Goal: Book appointment/travel/reservation

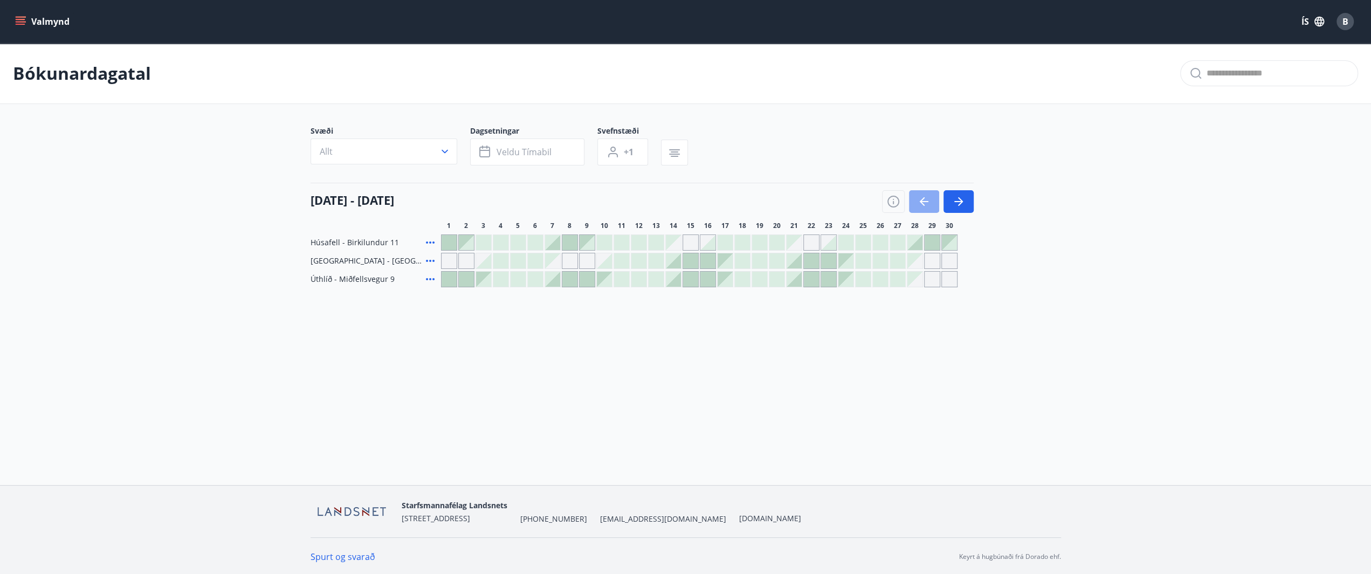
click at [924, 198] on icon "button" at bounding box center [924, 201] width 13 height 13
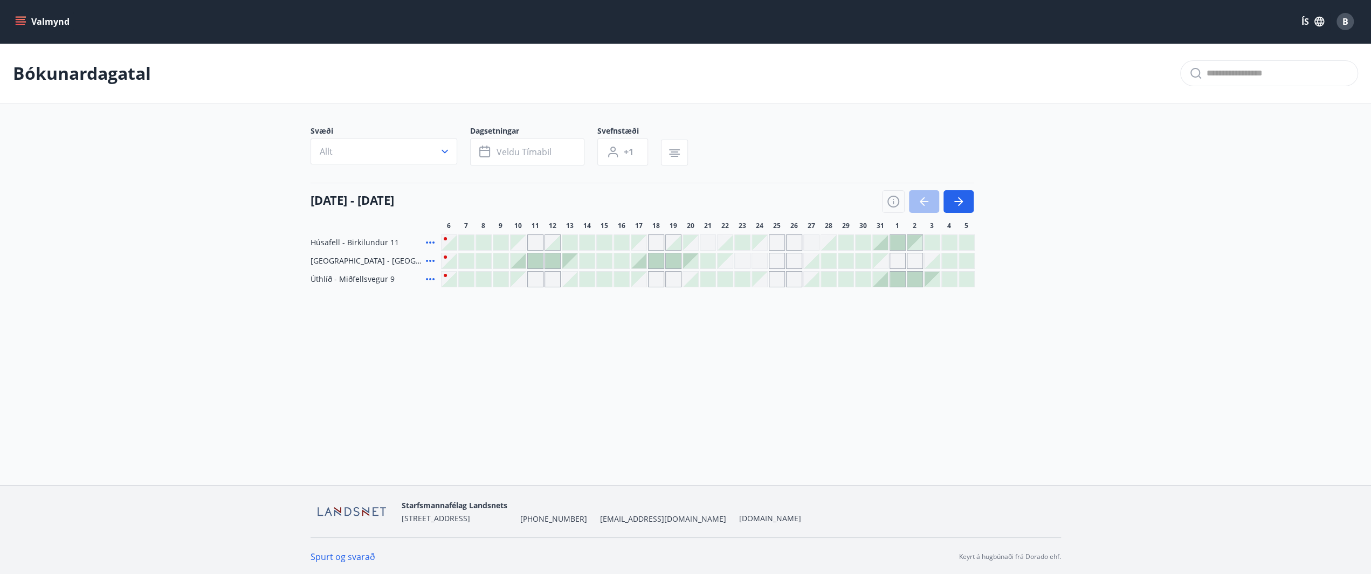
click at [881, 240] on div at bounding box center [880, 242] width 15 height 15
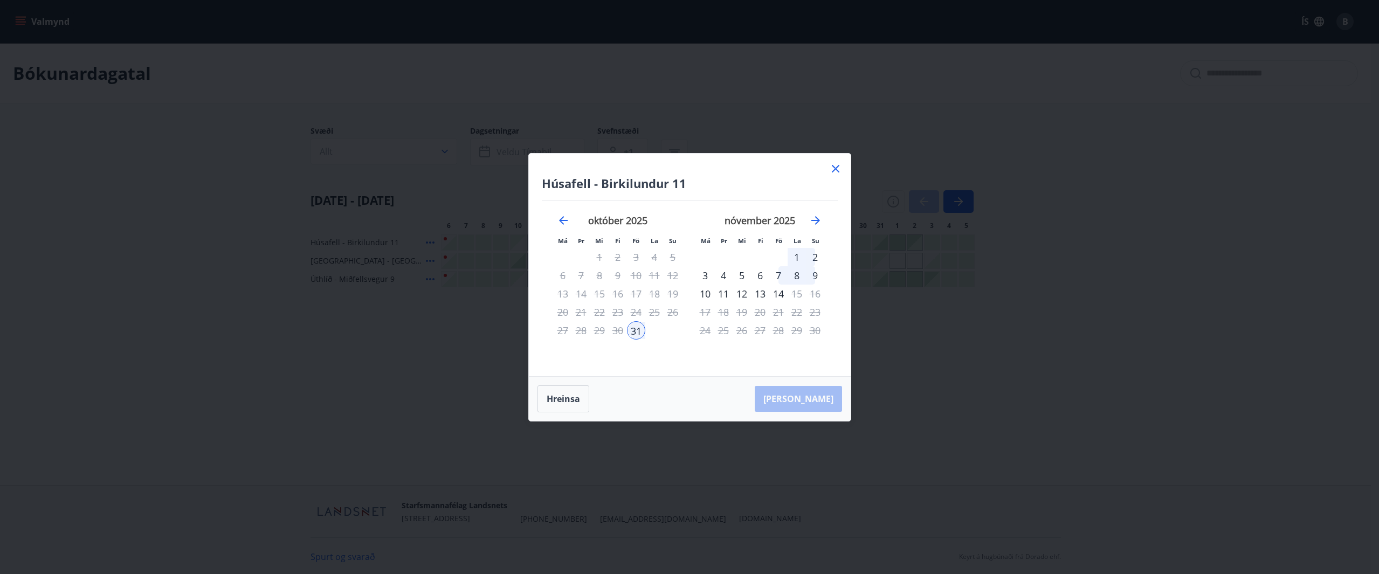
click at [814, 253] on div "2" at bounding box center [815, 257] width 18 height 18
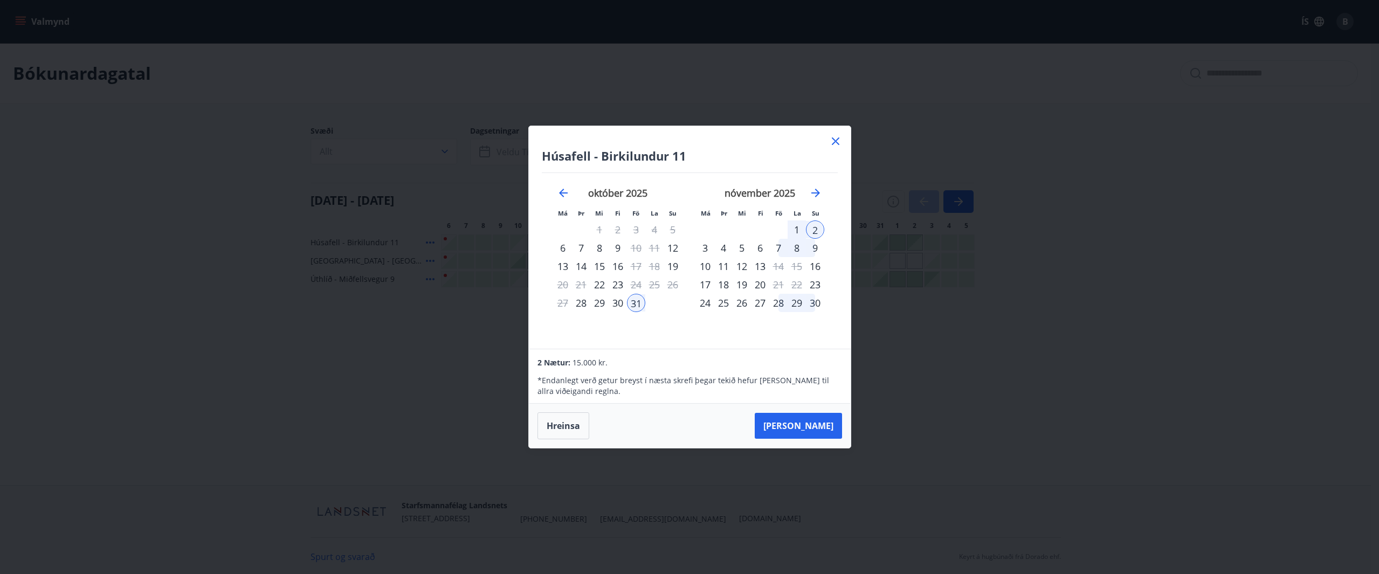
click at [569, 424] on button "Hreinsa" at bounding box center [564, 425] width 52 height 27
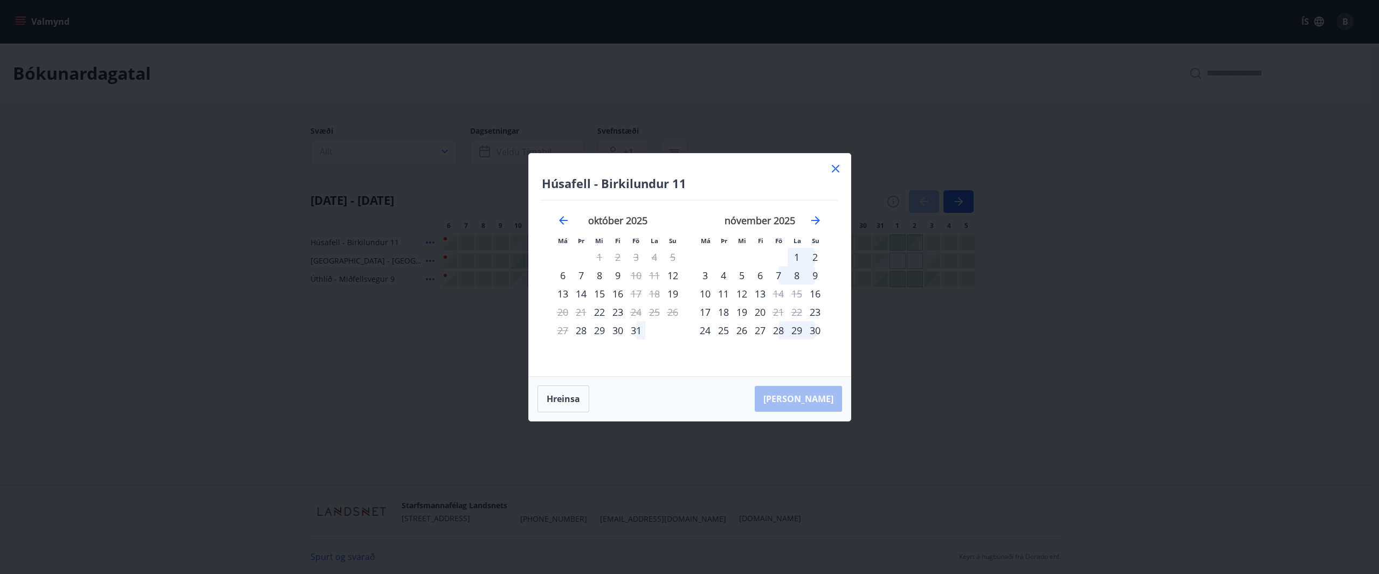
click at [836, 167] on icon at bounding box center [835, 168] width 13 height 13
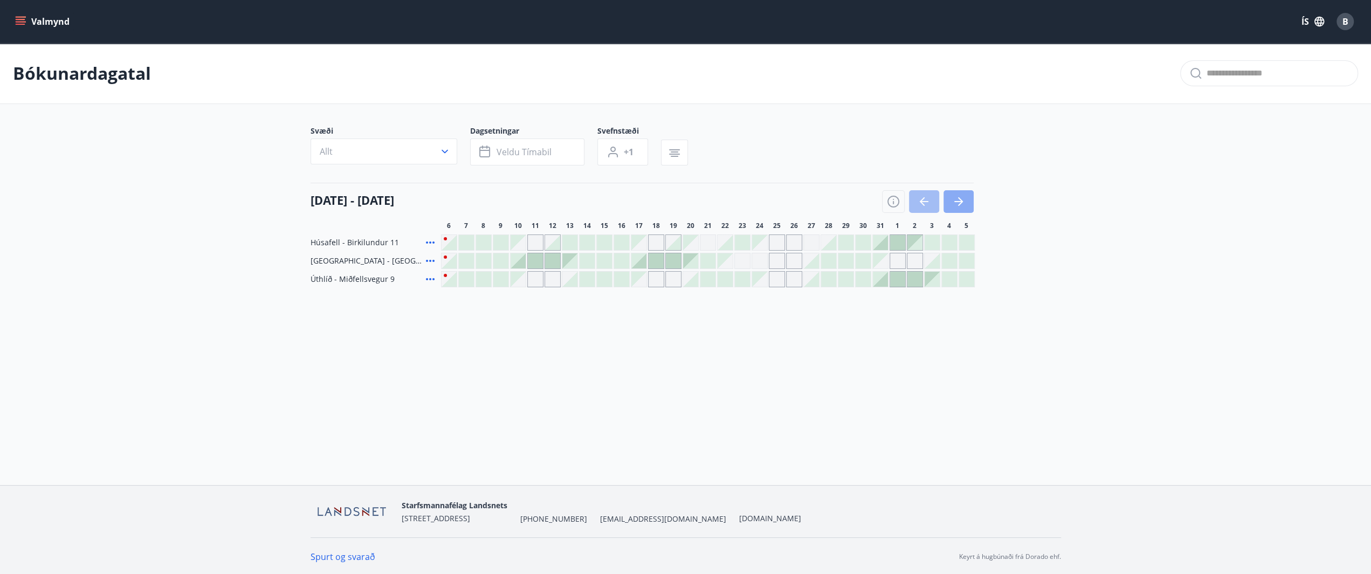
click at [961, 198] on icon "button" at bounding box center [958, 201] width 13 height 13
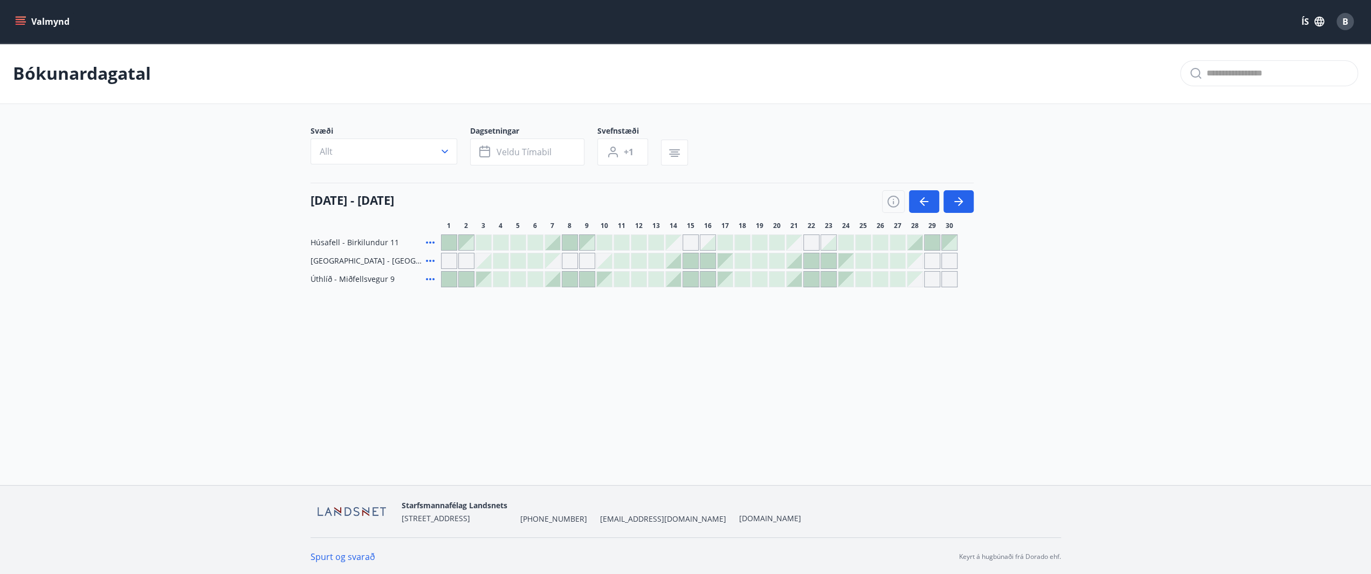
click at [673, 281] on div at bounding box center [673, 279] width 15 height 15
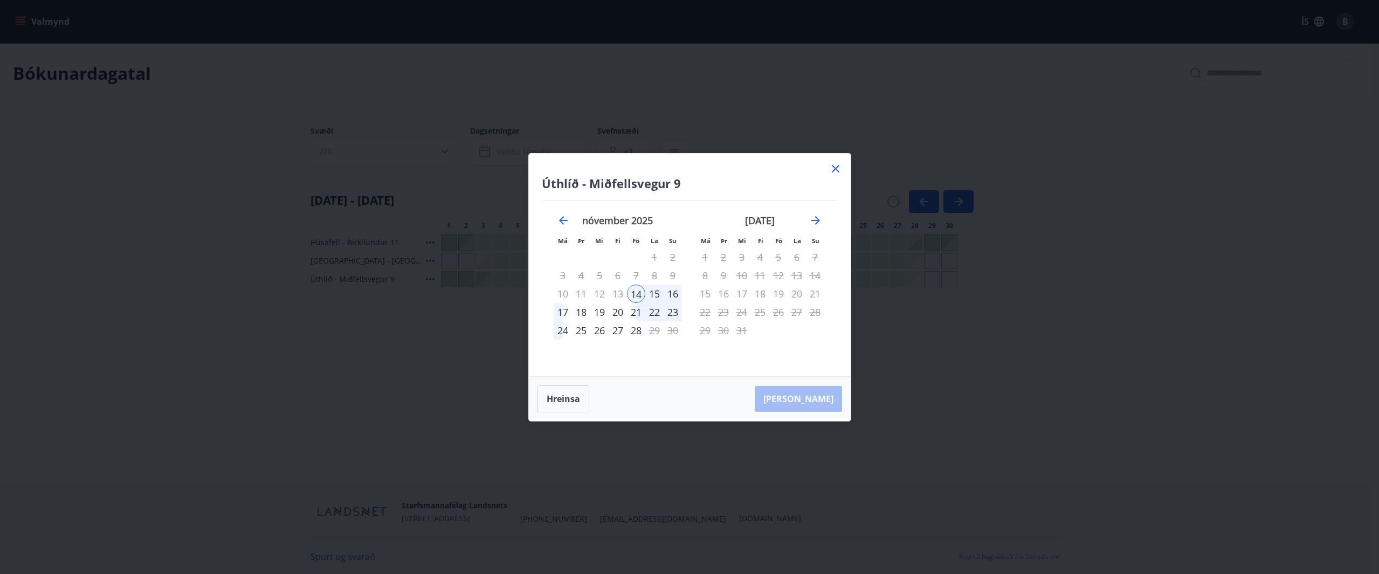
click at [676, 291] on div "16" at bounding box center [673, 294] width 18 height 18
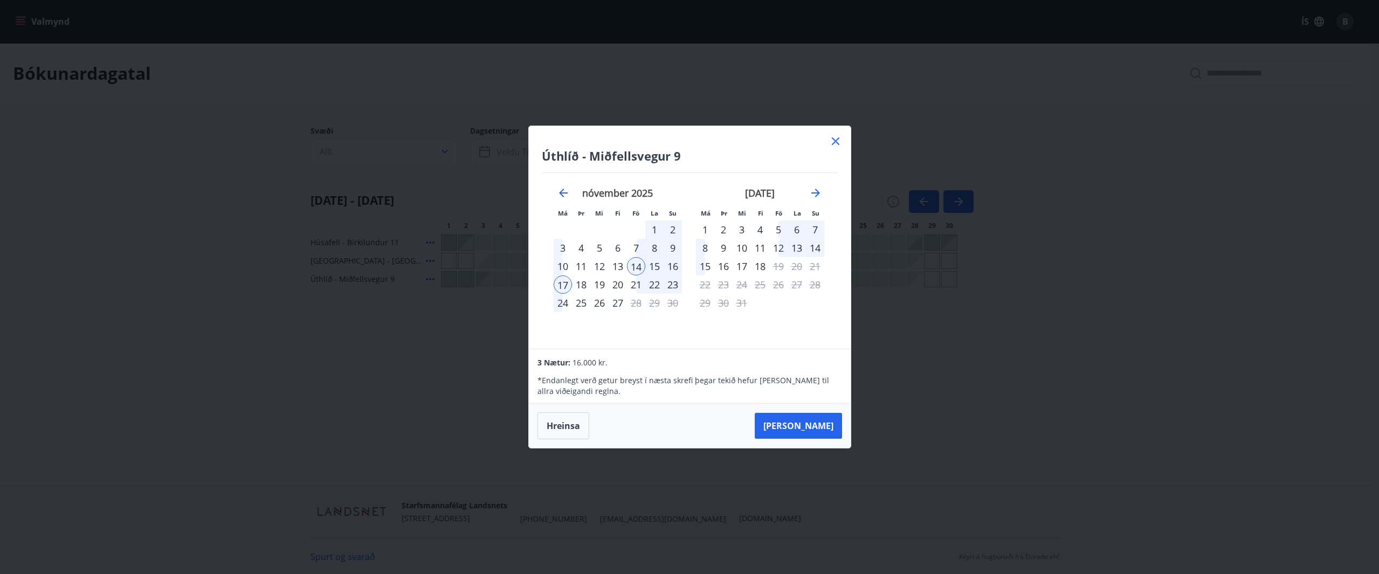
click at [675, 265] on div "16" at bounding box center [673, 266] width 18 height 18
click at [565, 430] on button "Hreinsa" at bounding box center [564, 425] width 52 height 27
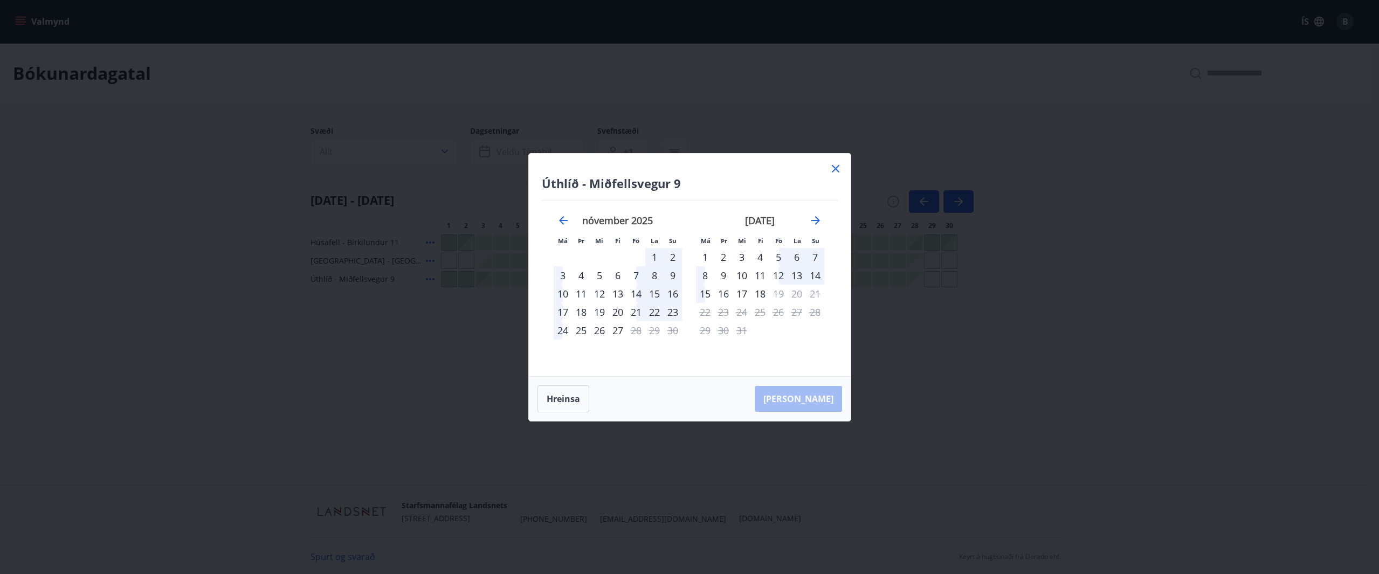
click at [832, 169] on icon at bounding box center [835, 168] width 13 height 13
